Goal: Information Seeking & Learning: Stay updated

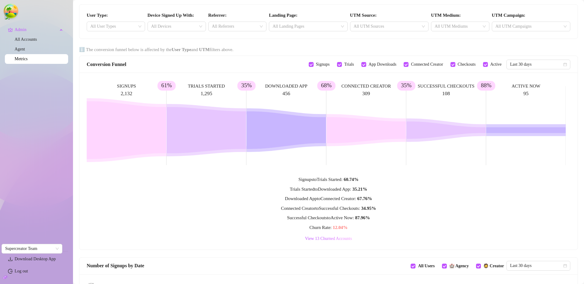
click at [362, 85] on rect at bounding box center [326, 125] width 479 height 91
